Goal: Navigation & Orientation: Find specific page/section

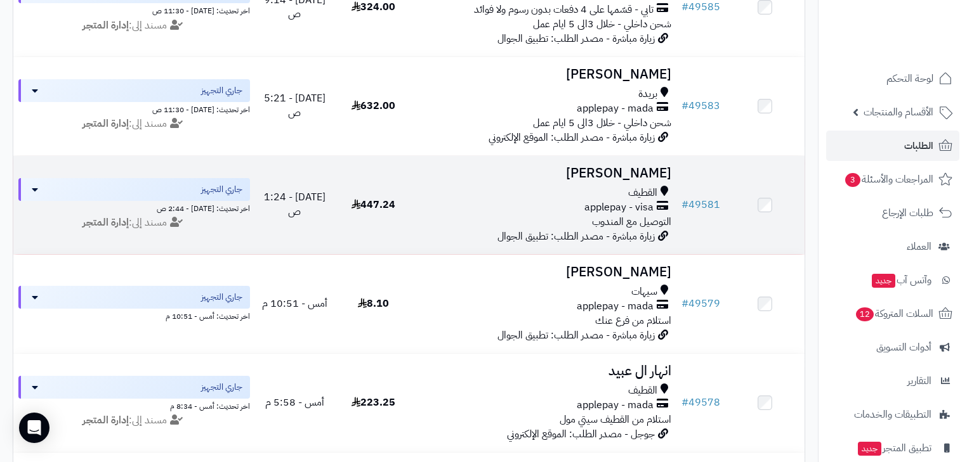
scroll to position [254, 0]
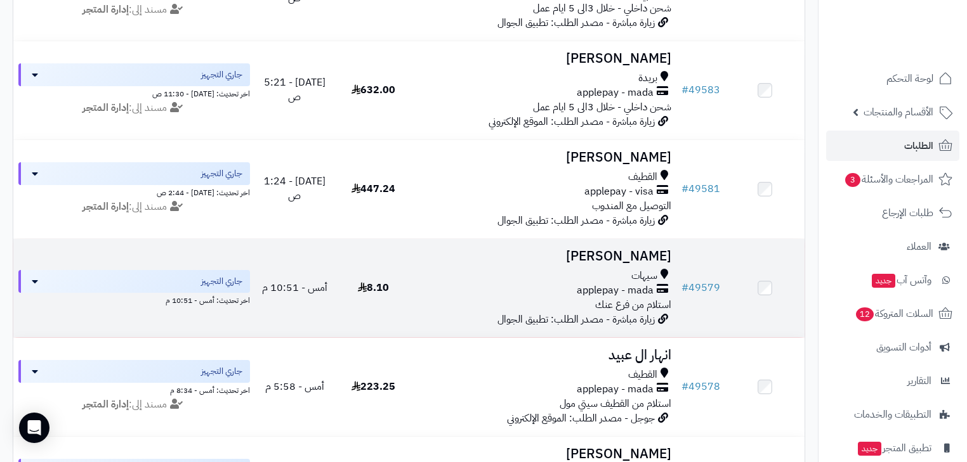
click at [419, 264] on h3 "[PERSON_NAME]" at bounding box center [544, 256] width 253 height 15
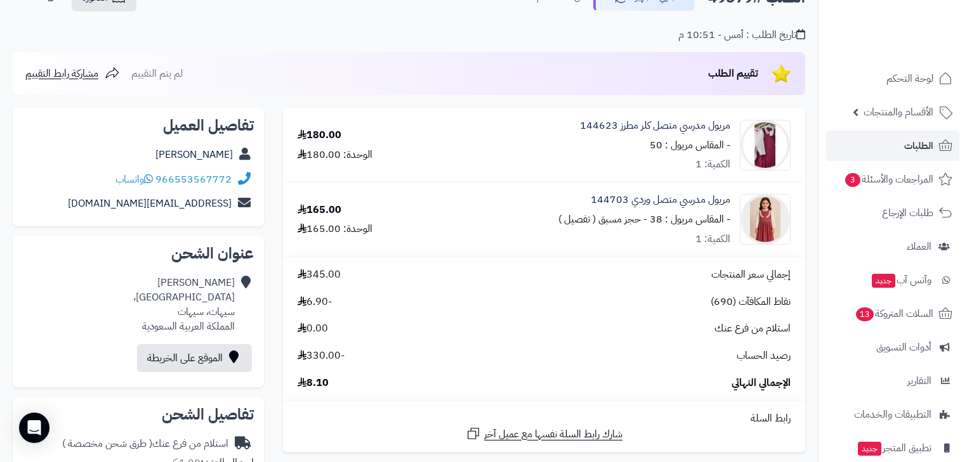
scroll to position [203, 0]
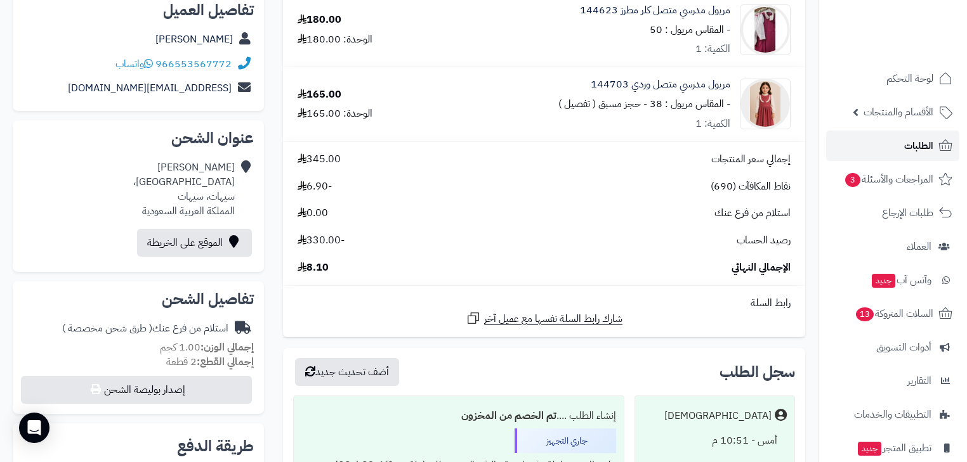
click at [896, 147] on link "الطلبات" at bounding box center [892, 146] width 133 height 30
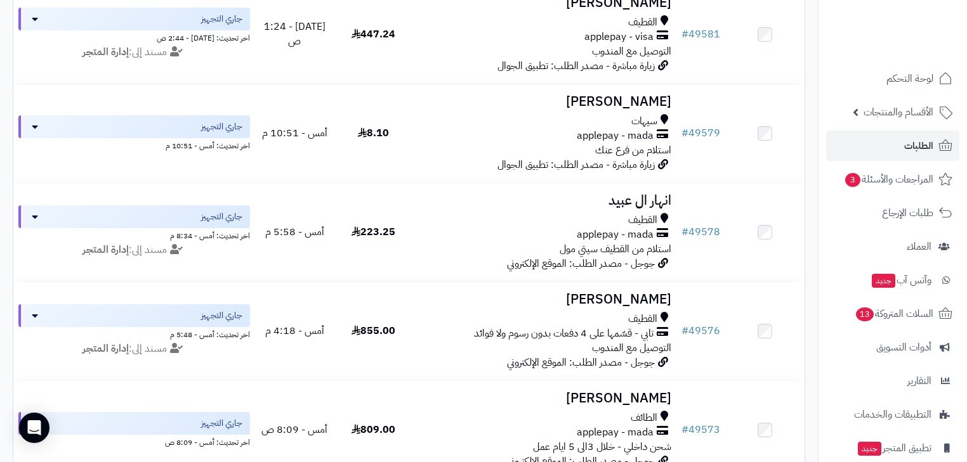
scroll to position [609, 0]
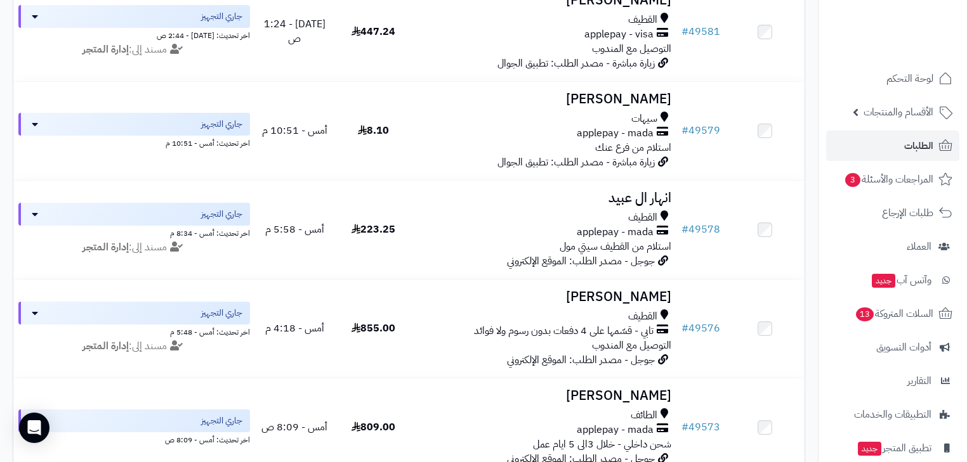
click at [386, 322] on td "855.00" at bounding box center [373, 329] width 79 height 98
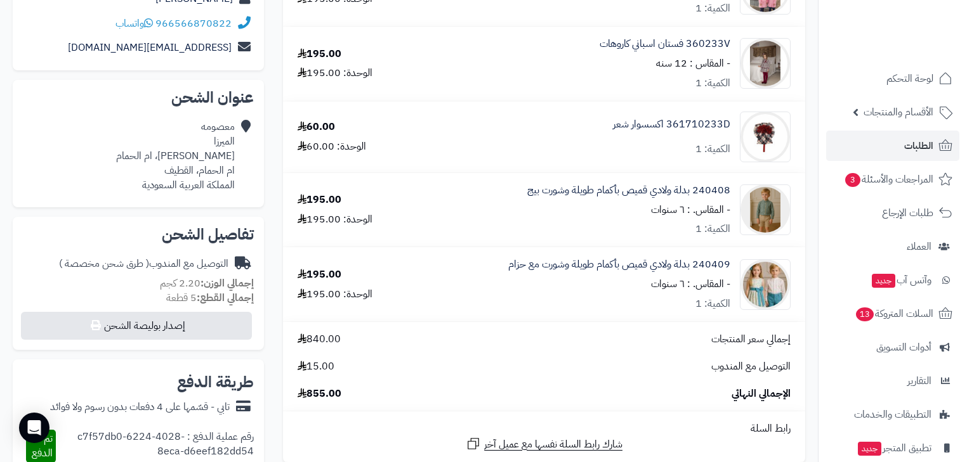
scroll to position [254, 0]
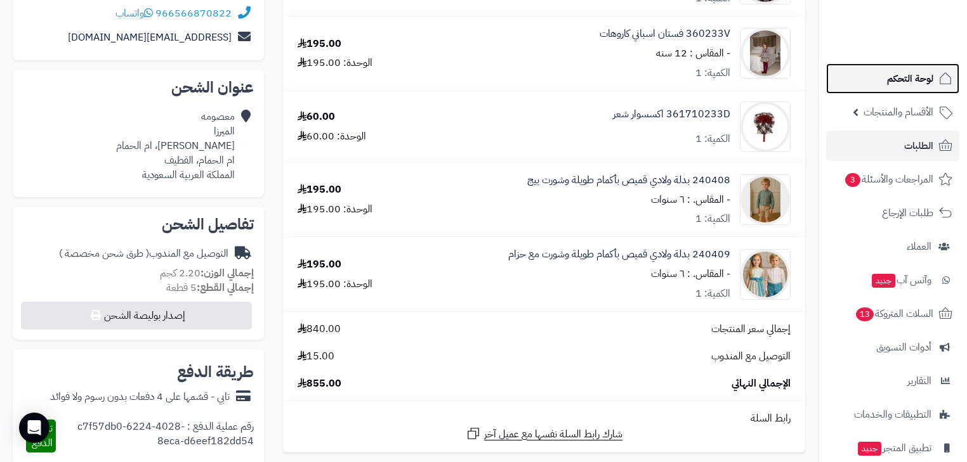
click at [924, 74] on span "لوحة التحكم" at bounding box center [910, 79] width 46 height 18
